Goal: Download file/media

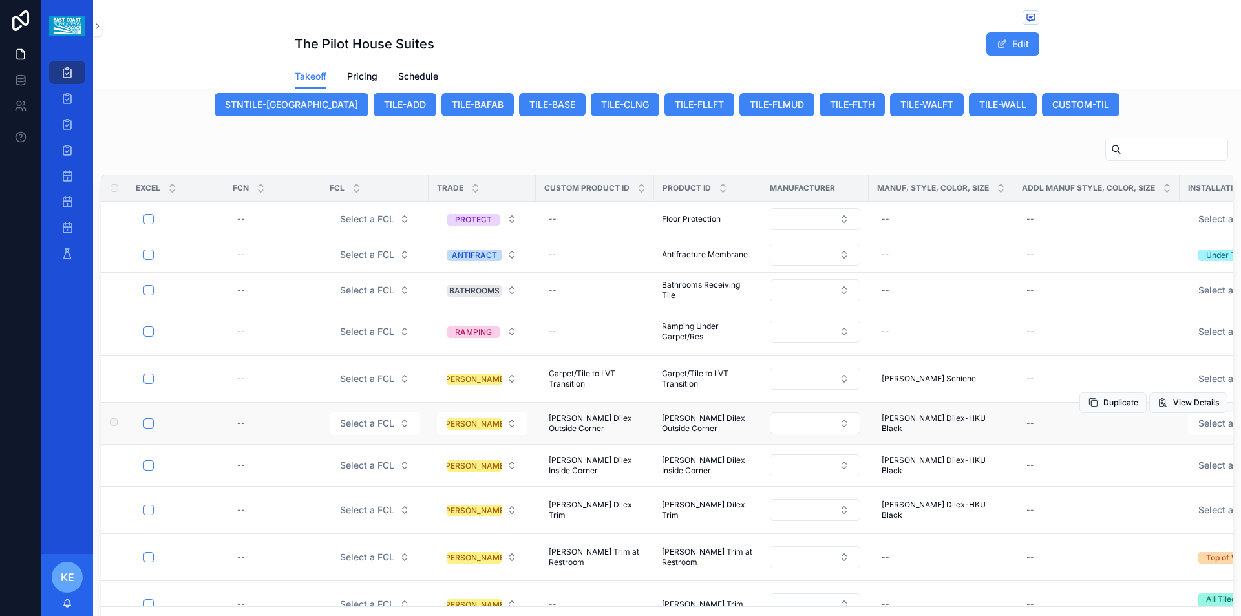
scroll to position [698, 0]
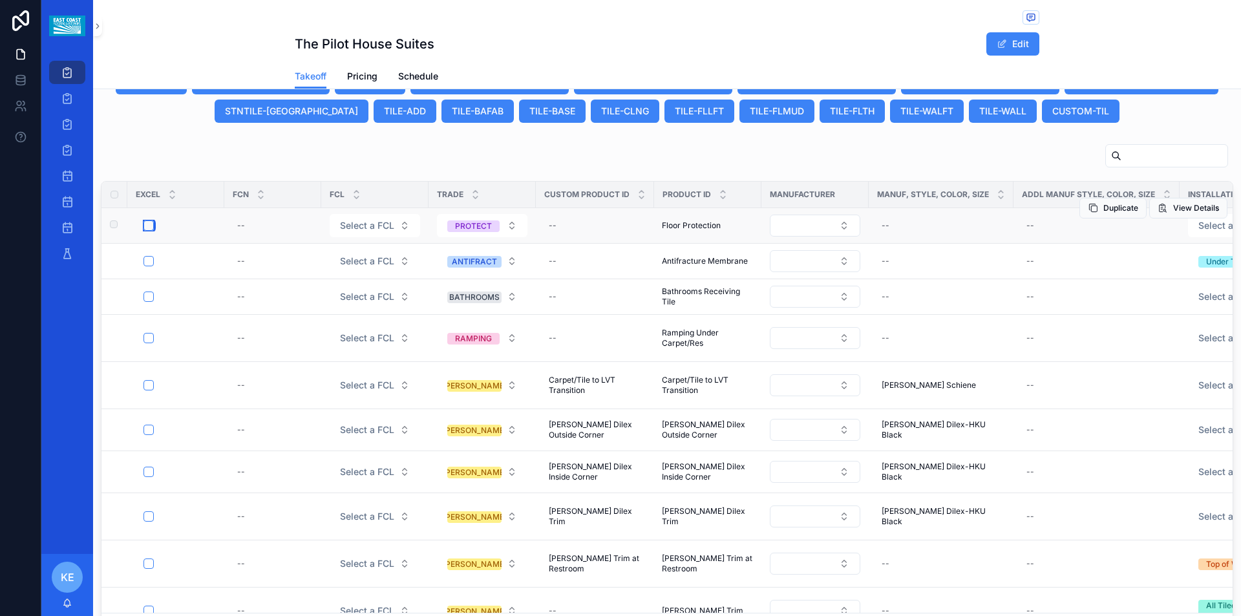
click at [151, 231] on button "scrollable content" at bounding box center [149, 225] width 10 height 10
click at [147, 302] on button "scrollable content" at bounding box center [149, 297] width 10 height 10
click at [151, 343] on button "scrollable content" at bounding box center [149, 338] width 10 height 10
click at [149, 390] on button "scrollable content" at bounding box center [149, 385] width 10 height 10
click at [147, 435] on button "scrollable content" at bounding box center [149, 430] width 10 height 10
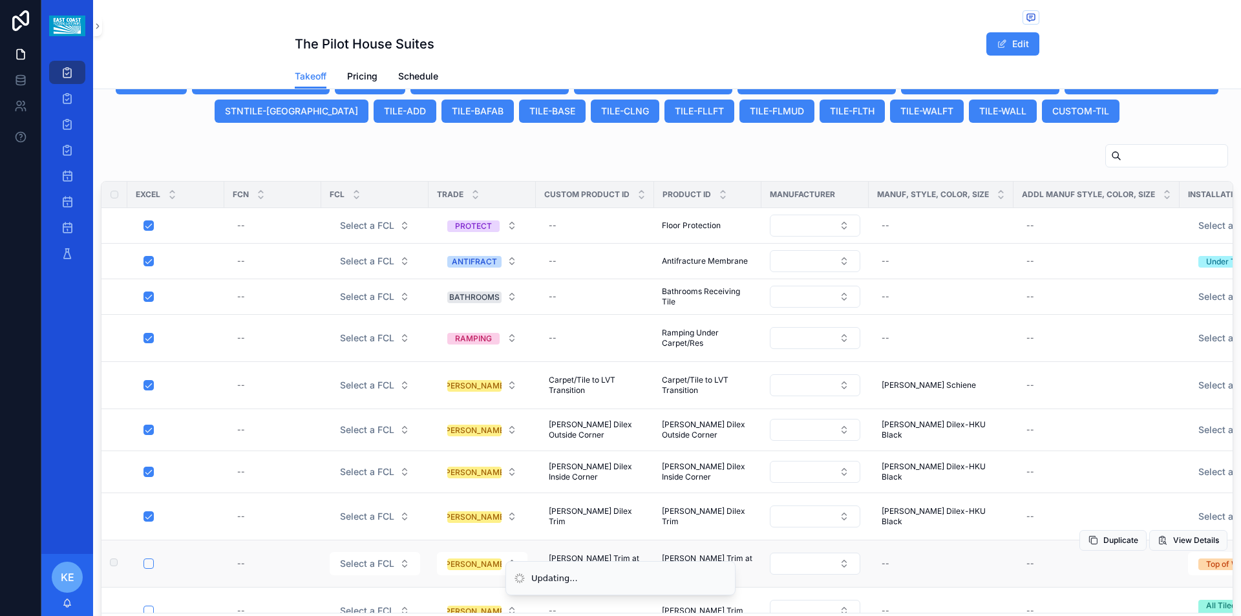
scroll to position [129, 0]
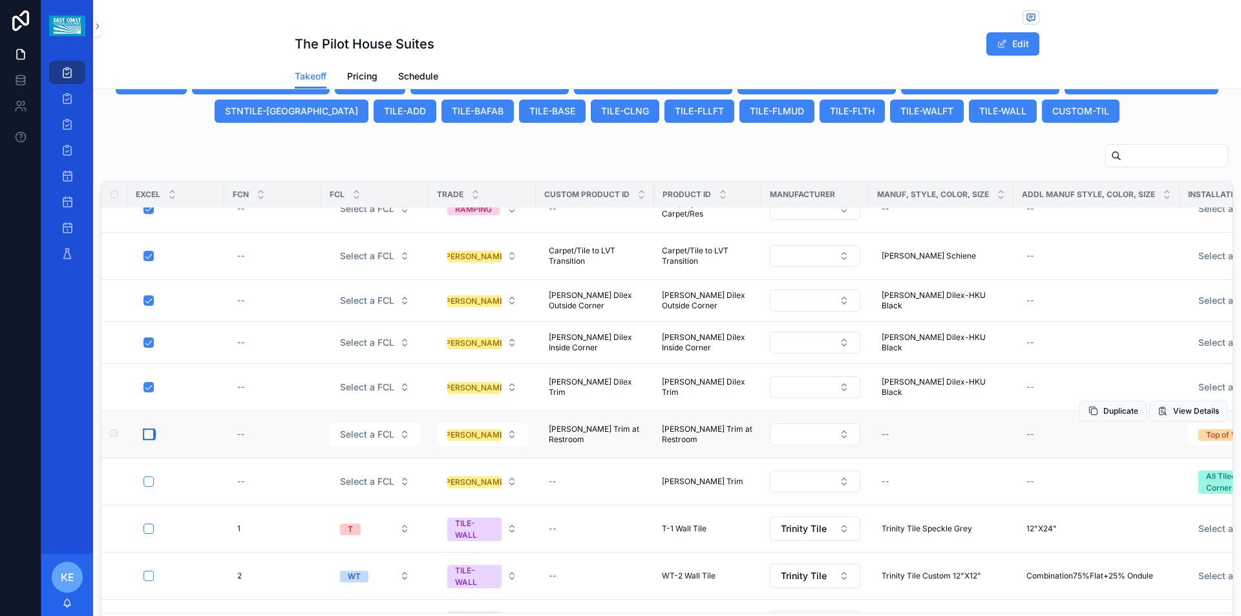
click at [151, 440] on button "scrollable content" at bounding box center [149, 434] width 10 height 10
click at [150, 487] on button "scrollable content" at bounding box center [149, 481] width 10 height 10
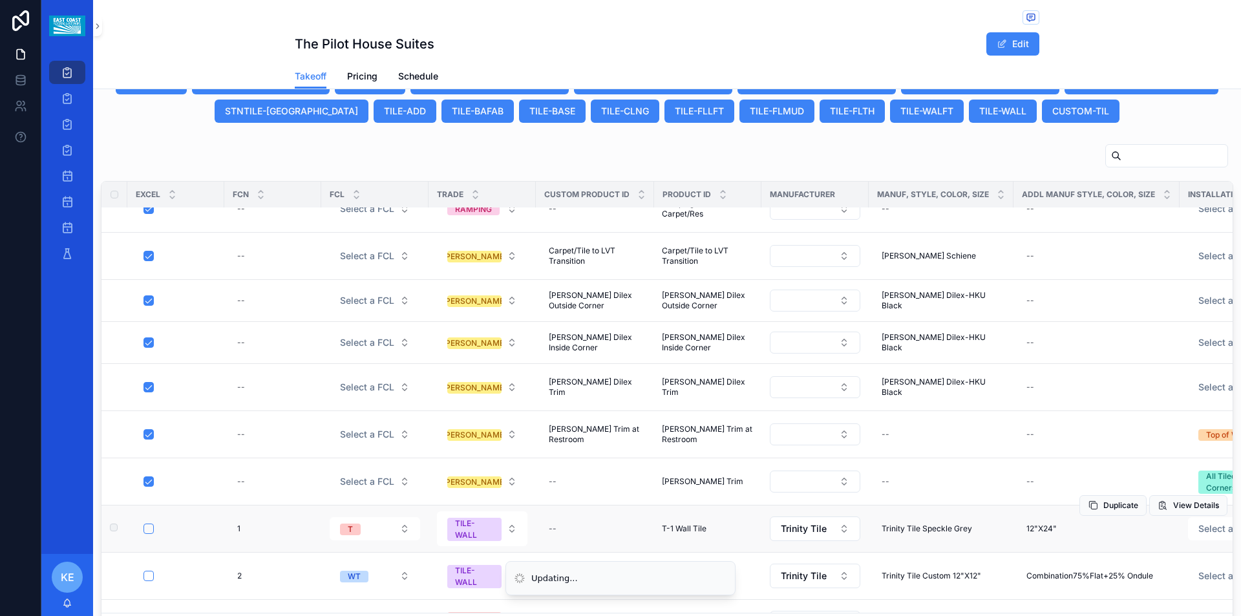
scroll to position [259, 0]
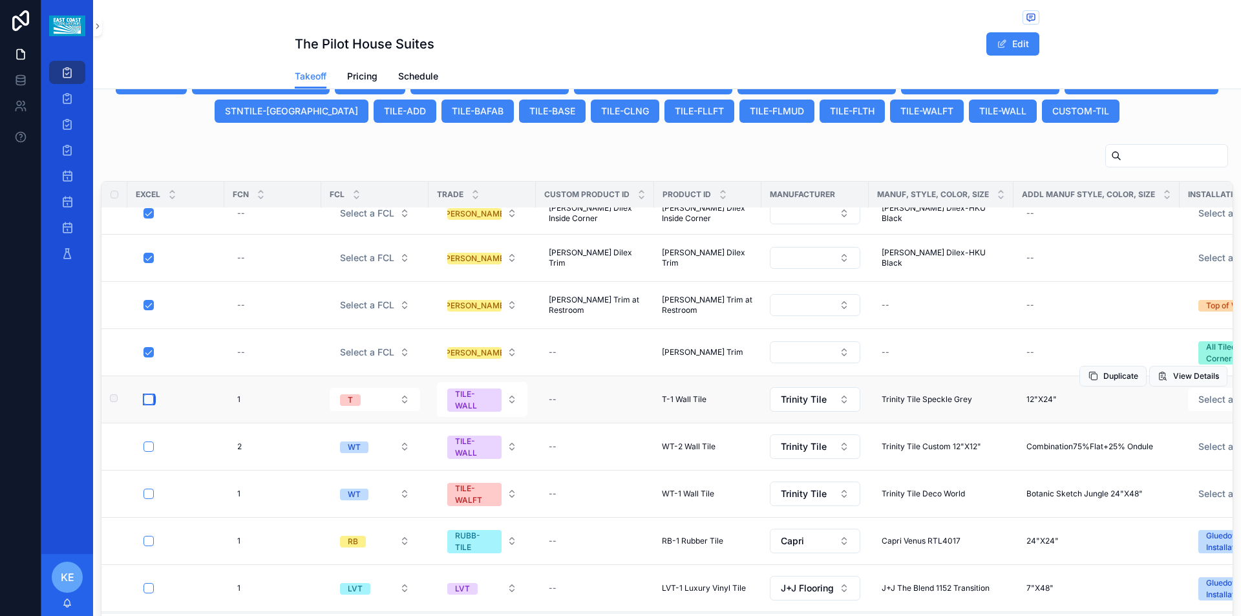
click at [149, 405] on button "scrollable content" at bounding box center [149, 399] width 10 height 10
click at [150, 452] on button "scrollable content" at bounding box center [149, 447] width 10 height 10
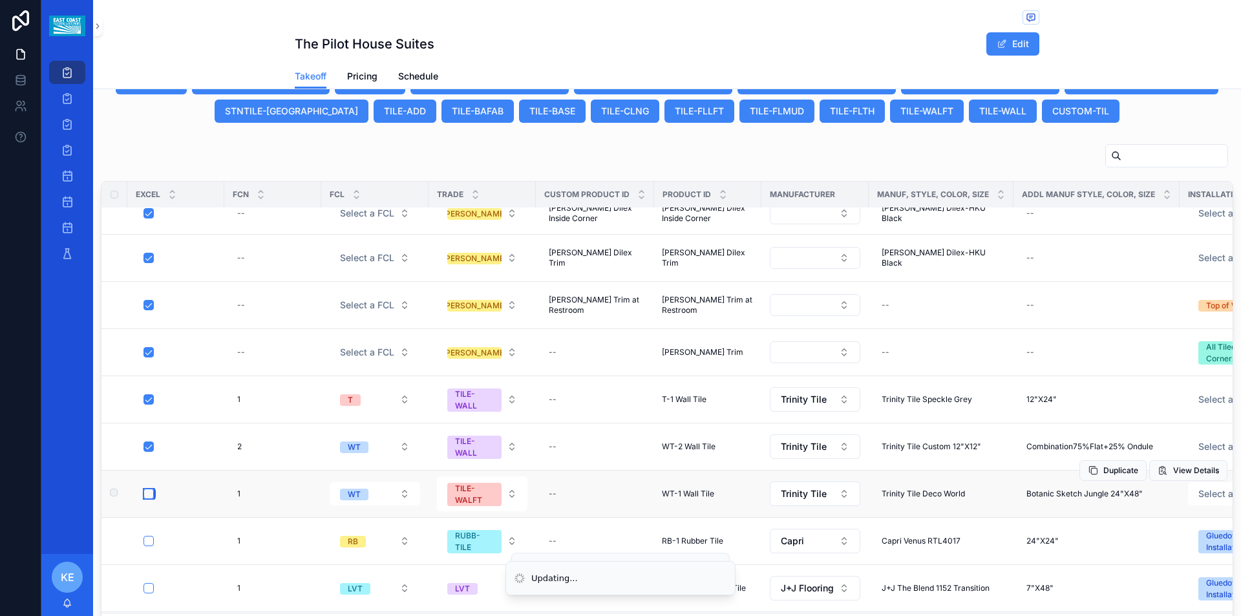
click at [153, 499] on button "scrollable content" at bounding box center [149, 494] width 10 height 10
click at [153, 536] on button "scrollable content" at bounding box center [149, 541] width 10 height 10
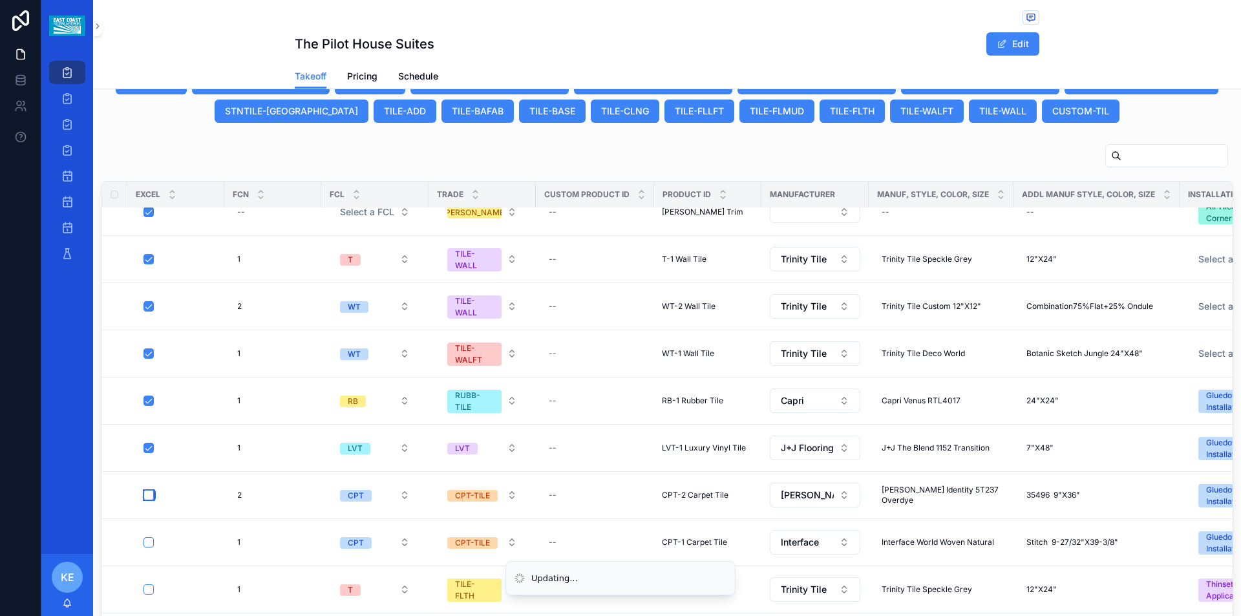
click at [151, 496] on button "scrollable content" at bounding box center [149, 495] width 10 height 10
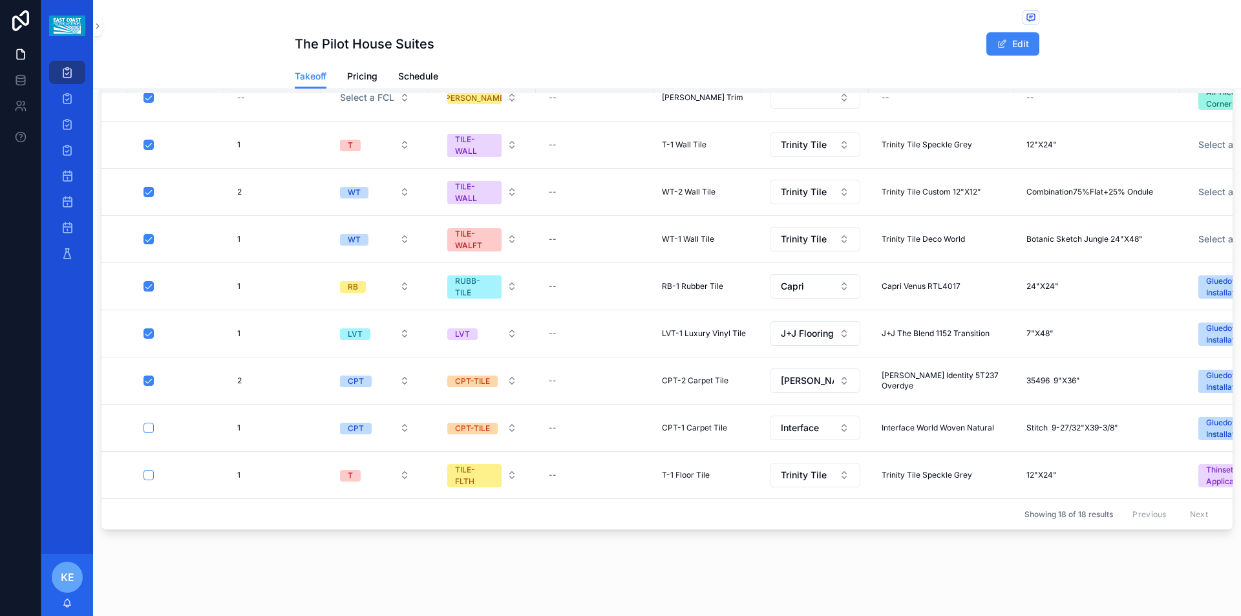
scroll to position [850, 0]
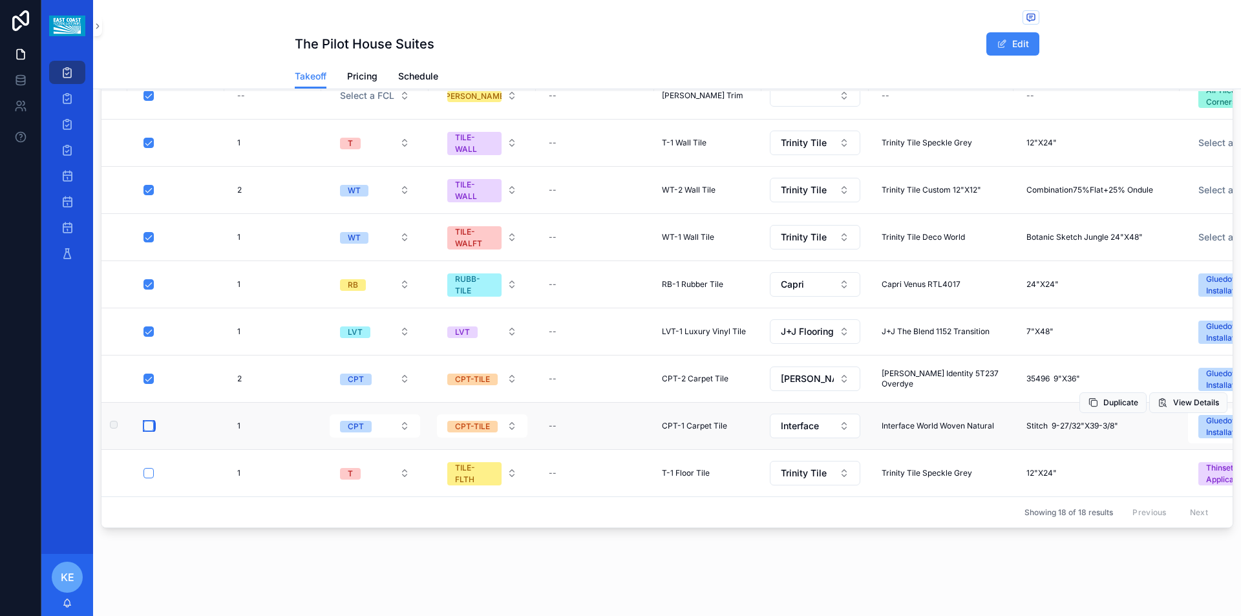
click at [150, 421] on button "scrollable content" at bounding box center [149, 426] width 10 height 10
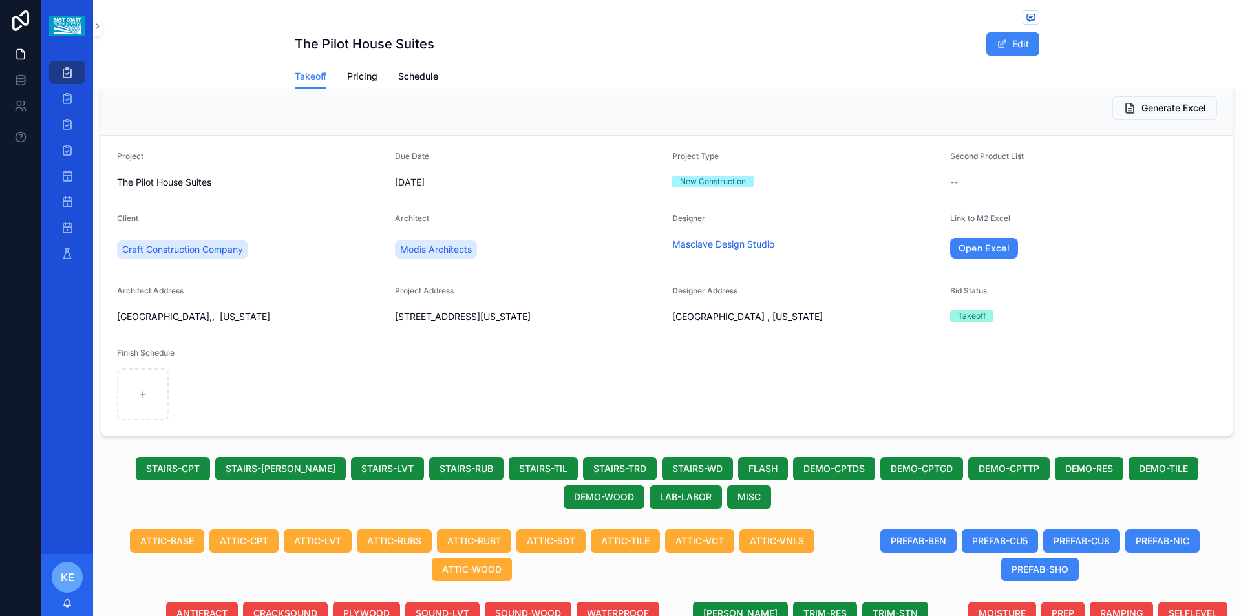
scroll to position [0, 0]
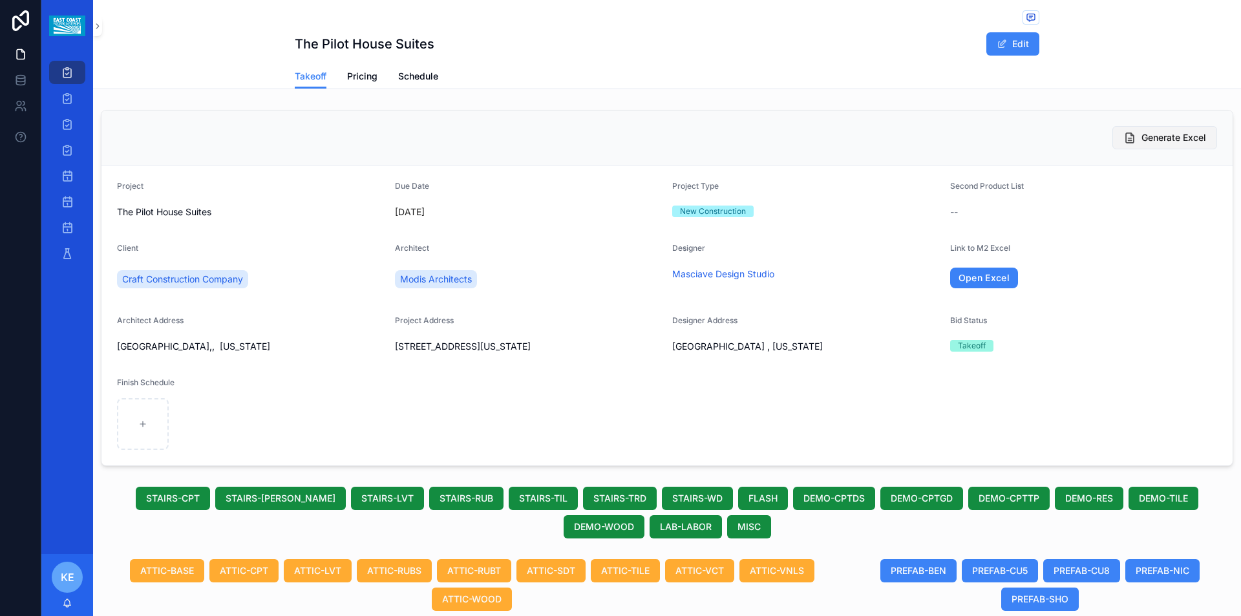
click at [1169, 137] on span "Generate Excel" at bounding box center [1174, 137] width 65 height 13
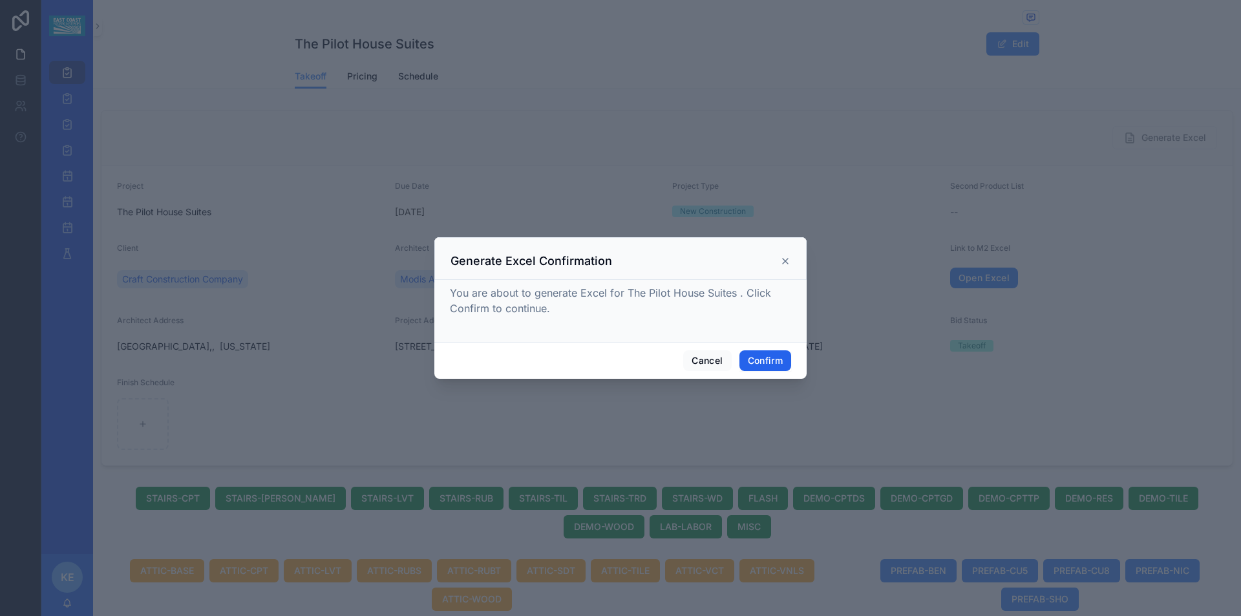
click at [776, 366] on button "Confirm" at bounding box center [766, 360] width 52 height 21
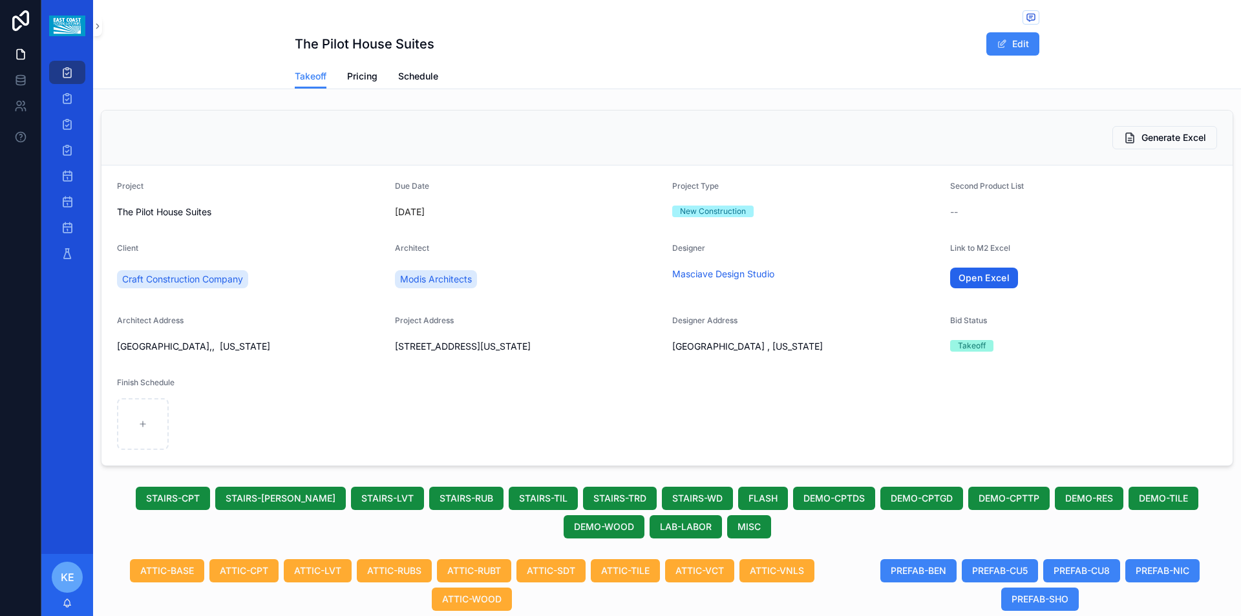
click at [975, 277] on link "Open Excel" at bounding box center [984, 278] width 69 height 21
